Goal: Complete application form: Complete application form

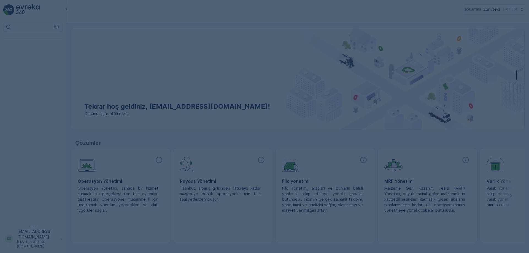
click at [275, 68] on div at bounding box center [264, 126] width 529 height 253
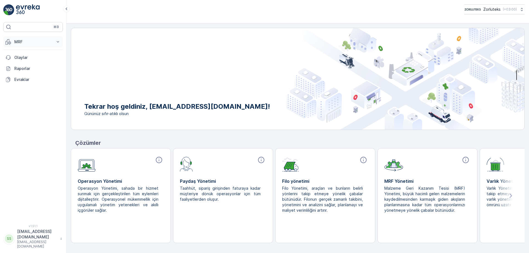
click at [26, 42] on p "MRF" at bounding box center [32, 42] width 37 height 6
click at [20, 60] on p "Gelen" at bounding box center [19, 59] width 11 height 6
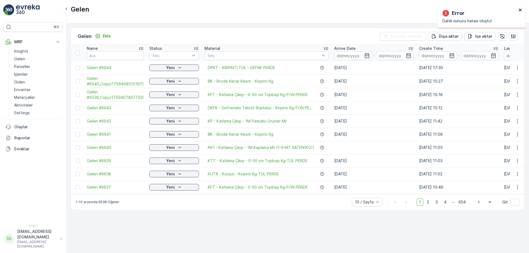
click at [521, 10] on icon "close" at bounding box center [520, 10] width 3 height 3
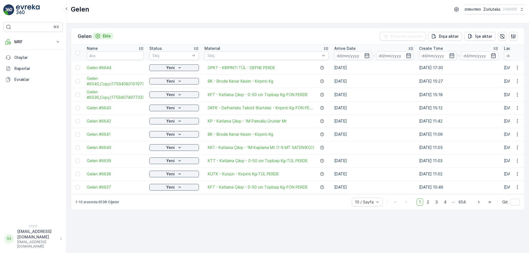
click at [103, 36] on div "Ekle" at bounding box center [103, 36] width 16 height 6
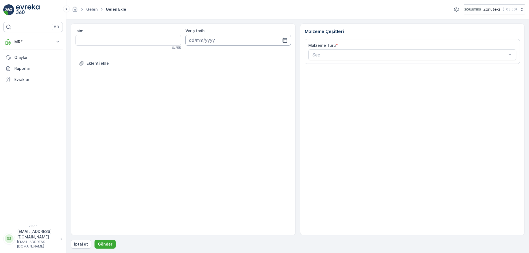
click at [223, 37] on input at bounding box center [238, 40] width 106 height 11
click at [226, 76] on div "2" at bounding box center [224, 75] width 9 height 9
type input "[DATE]"
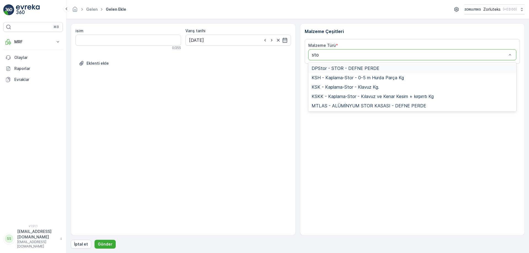
type input "stor"
click at [357, 67] on span "DPStor - STOR - DEFNE PERDE" at bounding box center [346, 68] width 68 height 5
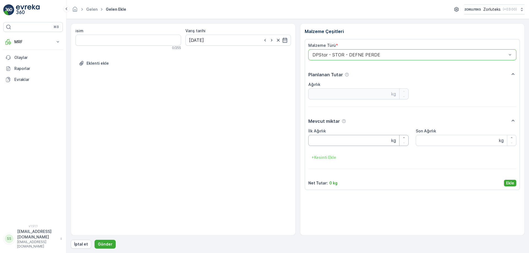
click at [332, 138] on Ağırlık "İlk Ağırlık" at bounding box center [358, 140] width 101 height 11
type Ağırlık "149"
click at [513, 184] on p "Ekle" at bounding box center [510, 184] width 8 height 6
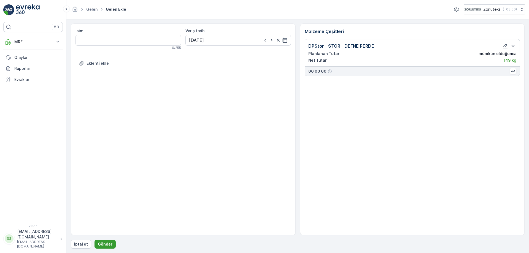
click at [104, 243] on p "Gönder" at bounding box center [105, 245] width 15 height 6
